Goal: Find specific page/section: Locate a particular part of the current website

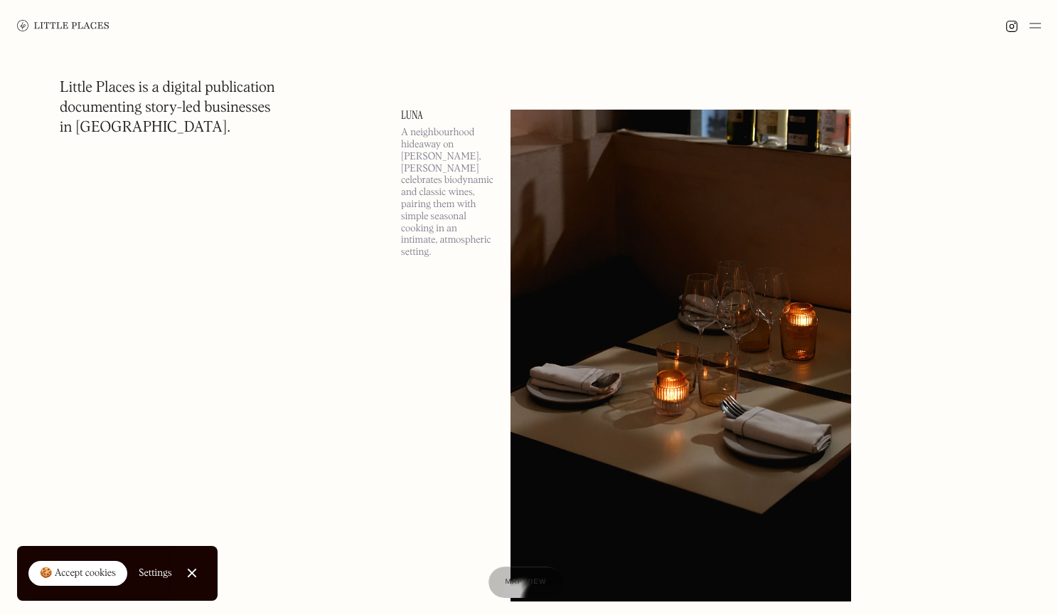
scroll to position [6903, 0]
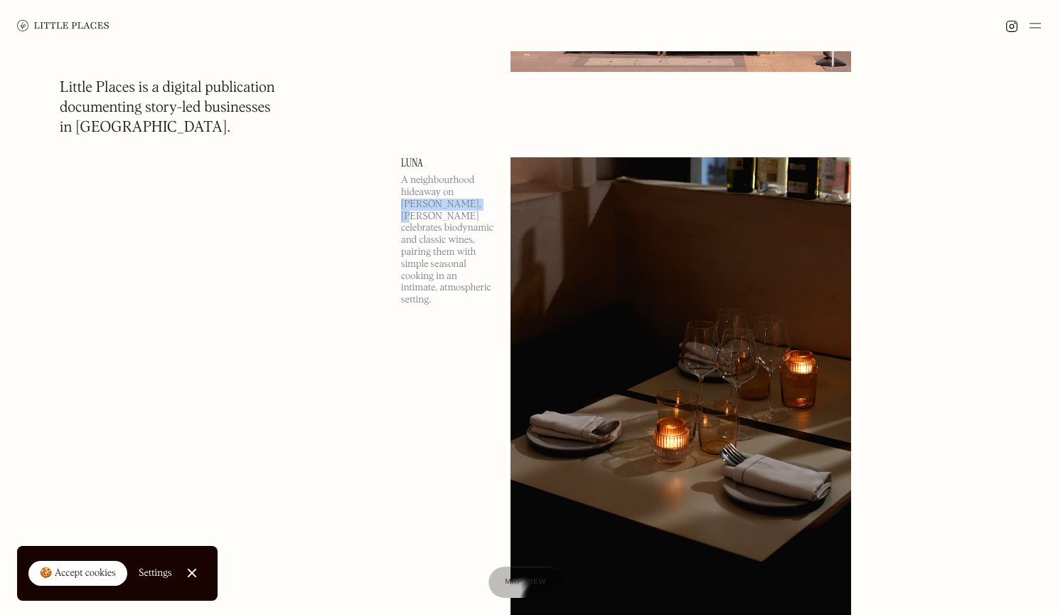
drag, startPoint x: 463, startPoint y: 206, endPoint x: 457, endPoint y: 191, distance: 15.6
click at [457, 191] on p "A neighbourhood hideaway on [PERSON_NAME], [PERSON_NAME] celebrates biodynamic …" at bounding box center [447, 240] width 92 height 132
copy p "[PERSON_NAME], [PERSON_NAME]"
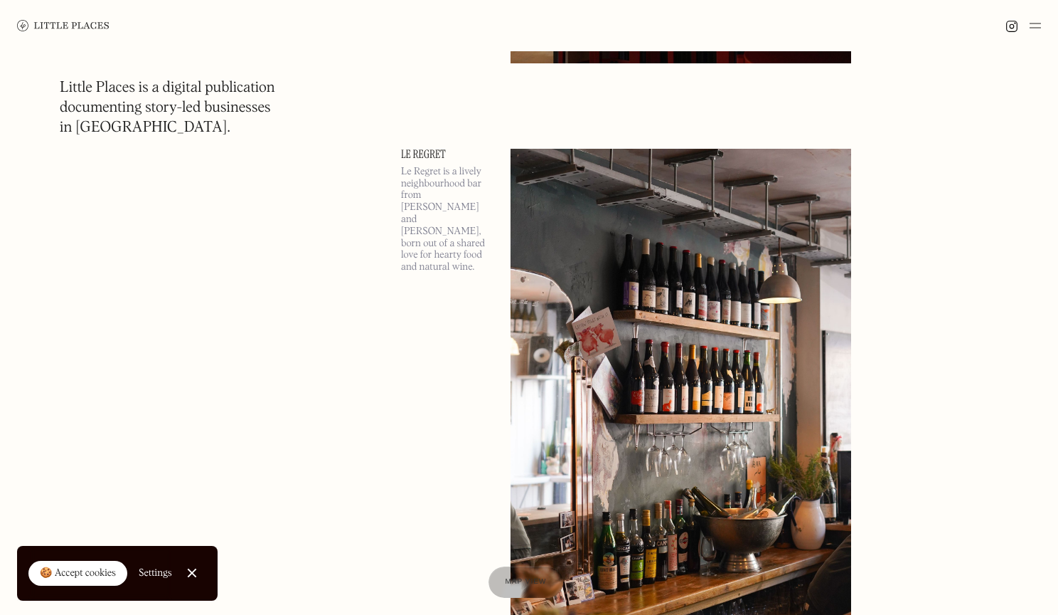
scroll to position [8572, 0]
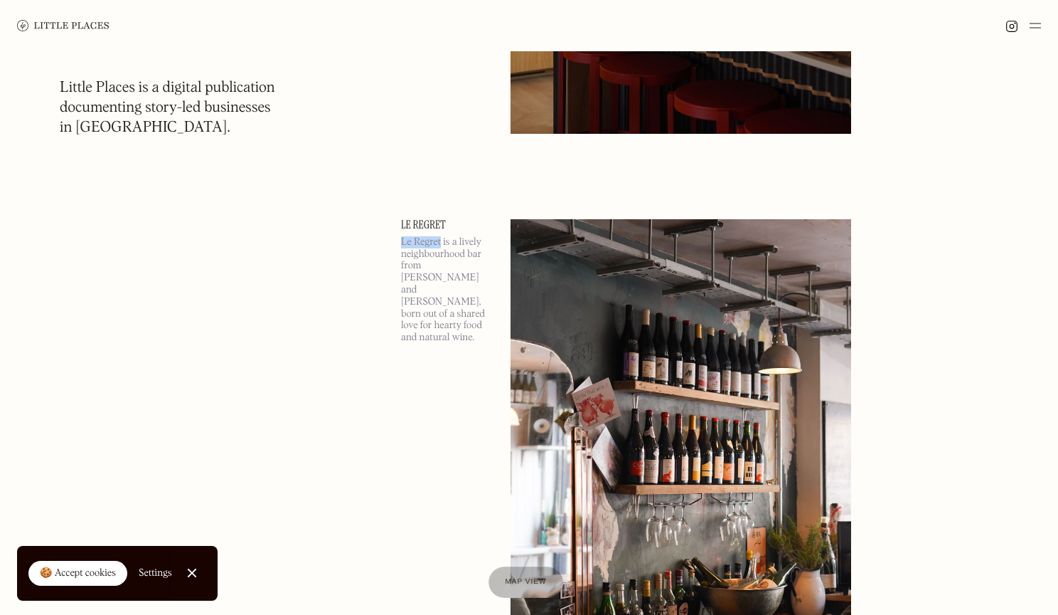
drag, startPoint x: 441, startPoint y: 242, endPoint x: 402, endPoint y: 244, distance: 39.2
click at [402, 244] on p "Le Regret is a lively neighbourhood bar from [PERSON_NAME] and [PERSON_NAME], b…" at bounding box center [447, 289] width 92 height 107
copy p "Le Regret"
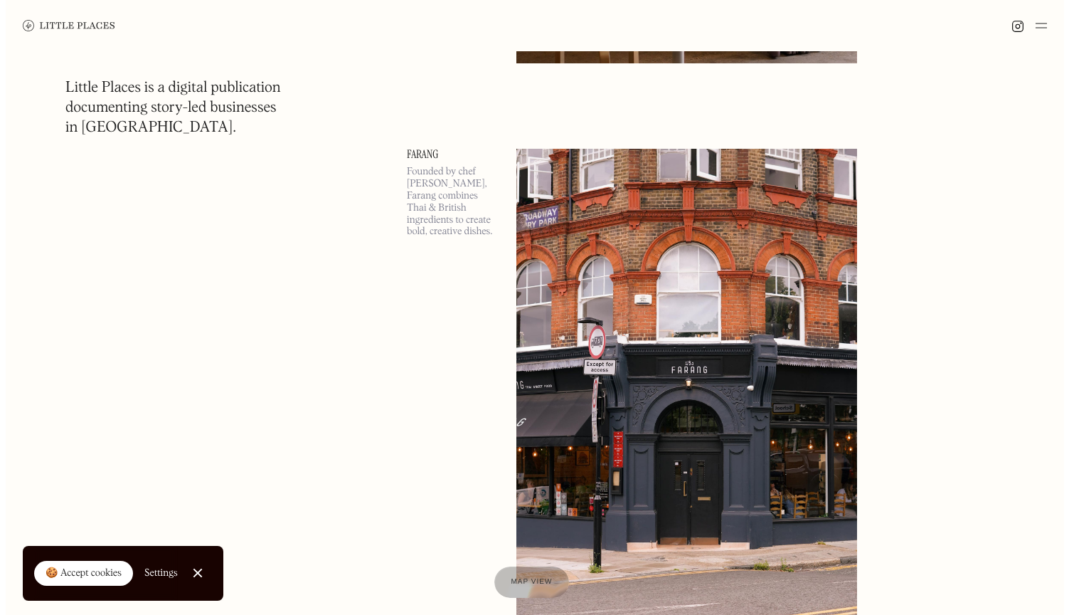
scroll to position [10383, 0]
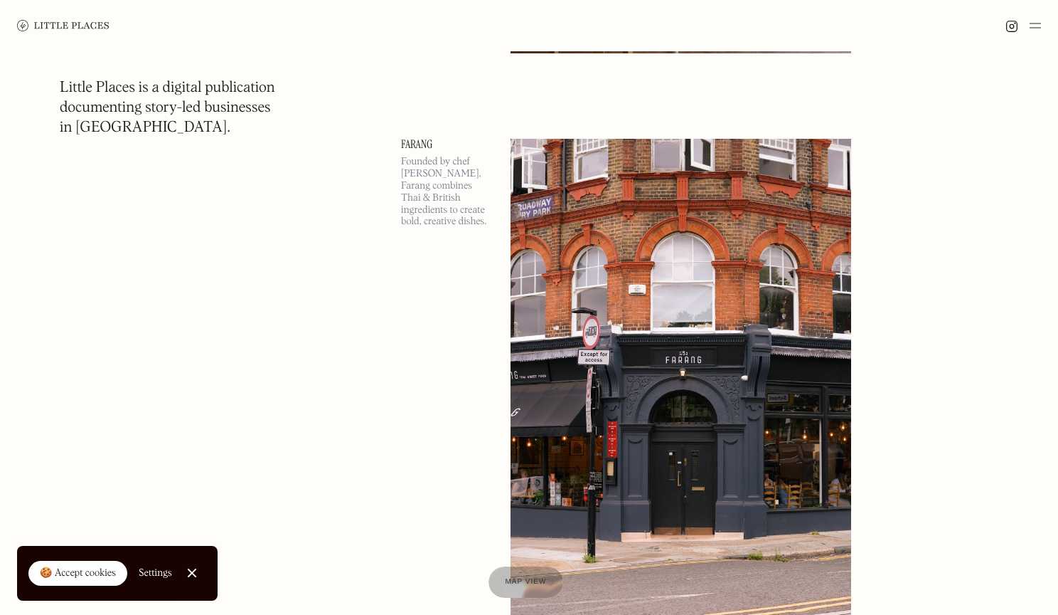
click at [408, 145] on link "Farang" at bounding box center [447, 144] width 92 height 11
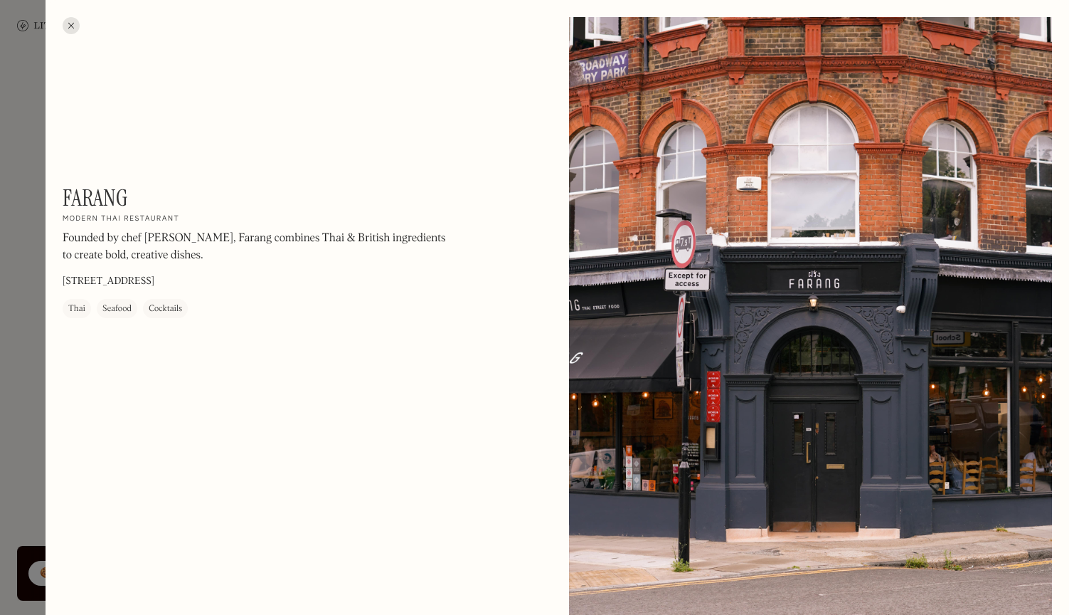
drag, startPoint x: 226, startPoint y: 274, endPoint x: 215, endPoint y: 280, distance: 12.7
click at [215, 280] on div "Farang On Our Radar Modern Thai restaurant Founded by chef [PERSON_NAME], Faran…" at bounding box center [255, 251] width 384 height 134
copy div "[STREET_ADDRESS]"
click at [154, 277] on p "[STREET_ADDRESS]" at bounding box center [109, 282] width 92 height 15
click at [213, 278] on div "Farang On Our Radar Modern Thai restaurant Founded by chef [PERSON_NAME], Faran…" at bounding box center [255, 251] width 384 height 134
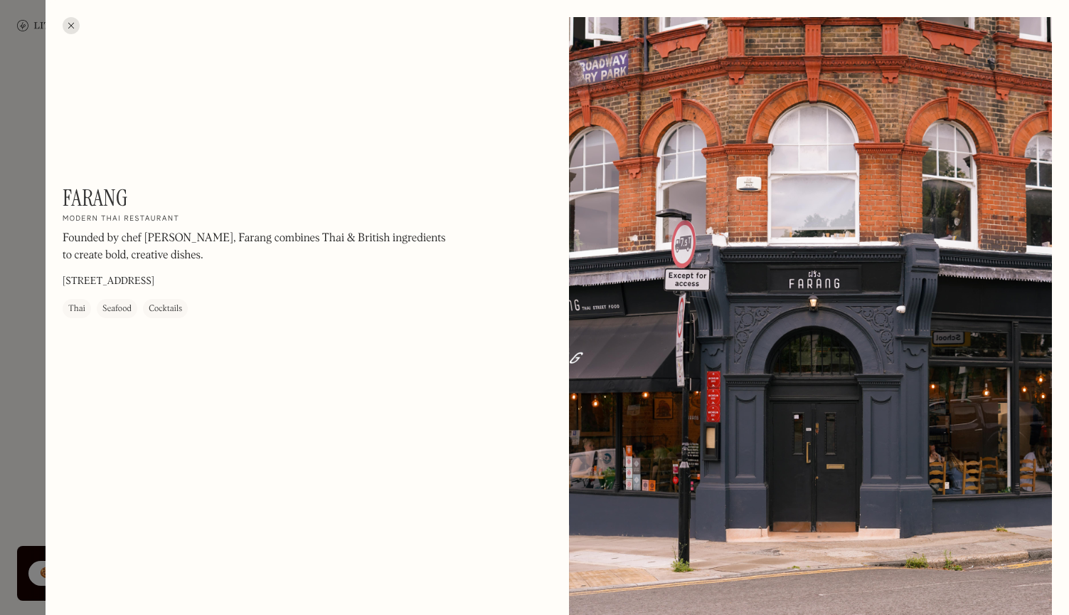
copy div "[STREET_ADDRESS]"
